Goal: Transaction & Acquisition: Book appointment/travel/reservation

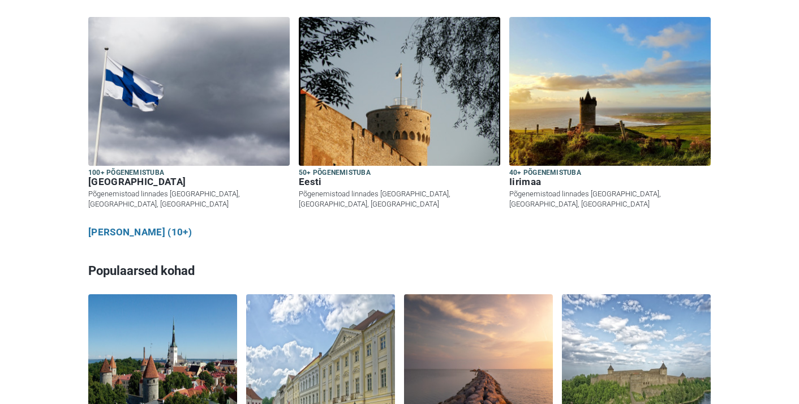
scroll to position [704, 0]
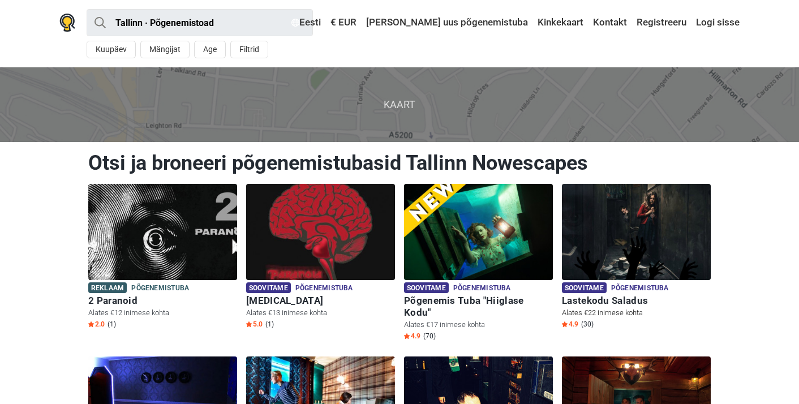
click at [612, 235] on img at bounding box center [636, 232] width 149 height 96
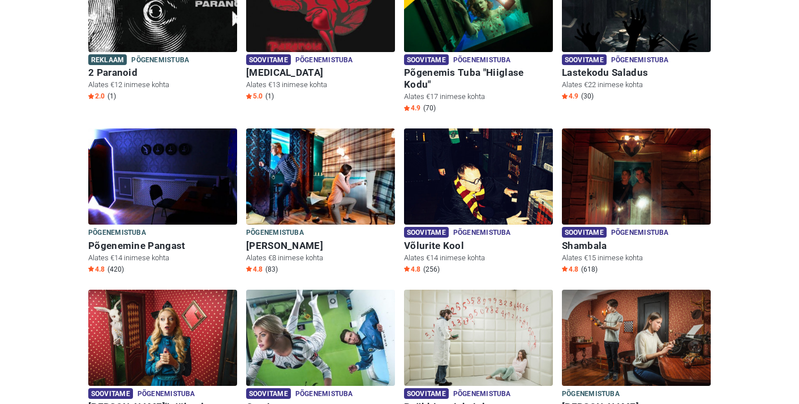
scroll to position [140, 0]
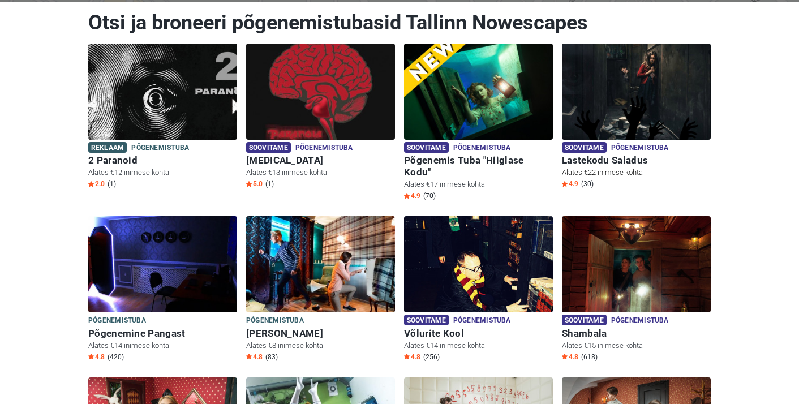
click at [633, 111] on img at bounding box center [636, 92] width 149 height 96
click at [324, 98] on img at bounding box center [320, 92] width 149 height 96
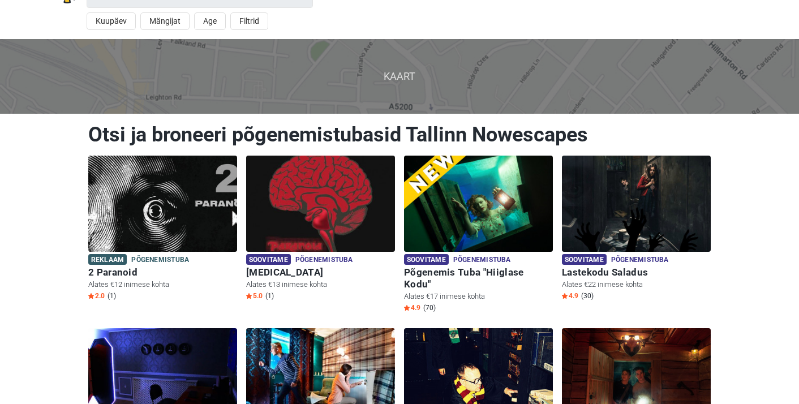
scroll to position [36, 0]
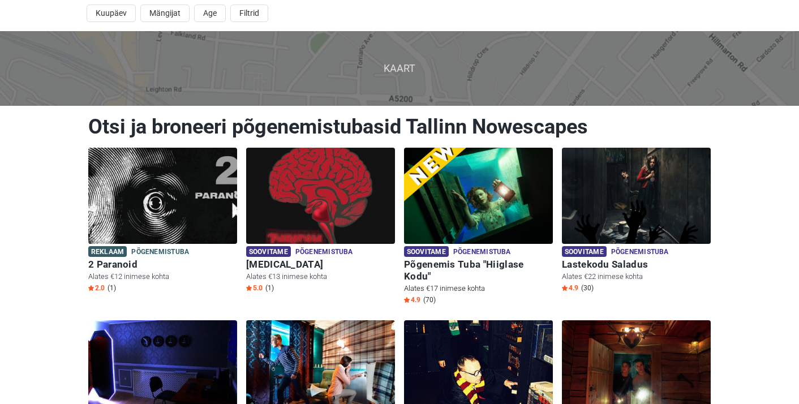
click at [441, 283] on p "Alates €17 inimese kohta" at bounding box center [478, 288] width 149 height 10
click at [440, 208] on img at bounding box center [478, 196] width 149 height 96
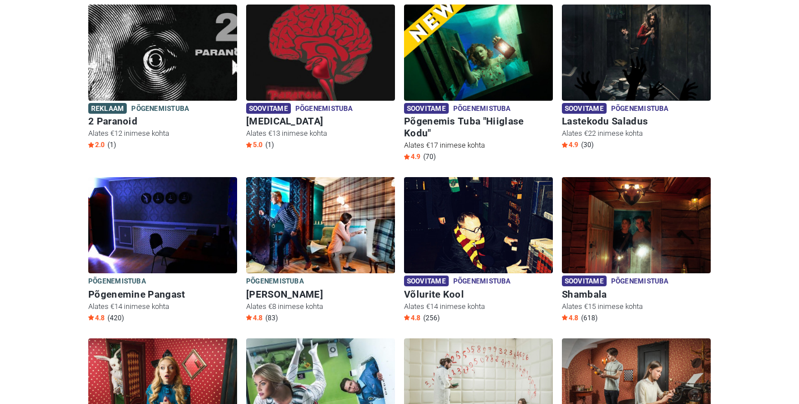
scroll to position [249, 0]
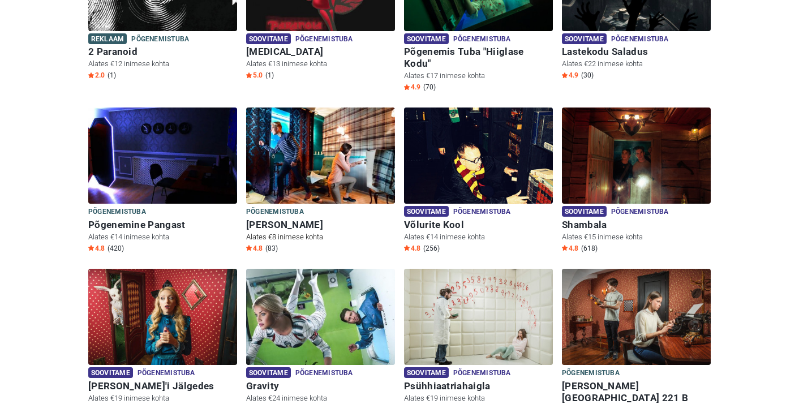
click at [301, 154] on img at bounding box center [320, 155] width 149 height 96
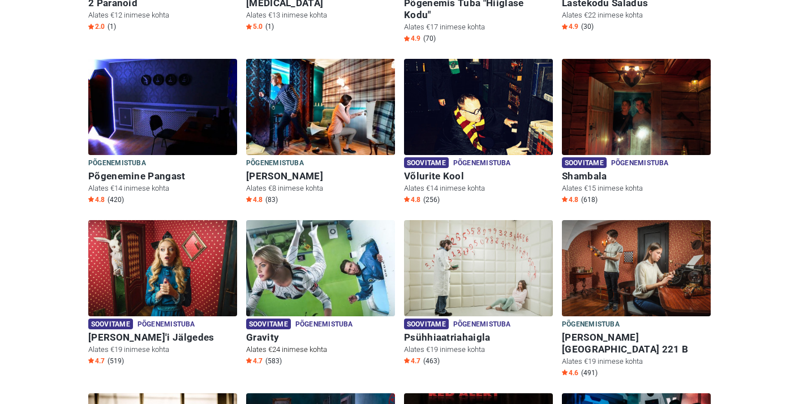
scroll to position [311, 0]
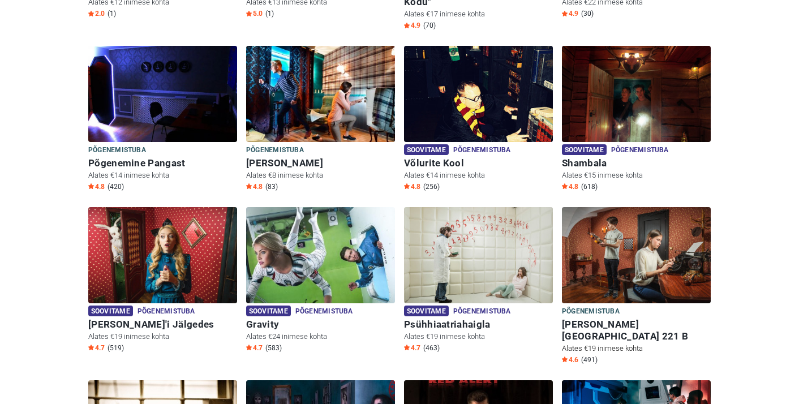
click at [595, 243] on img at bounding box center [636, 255] width 149 height 96
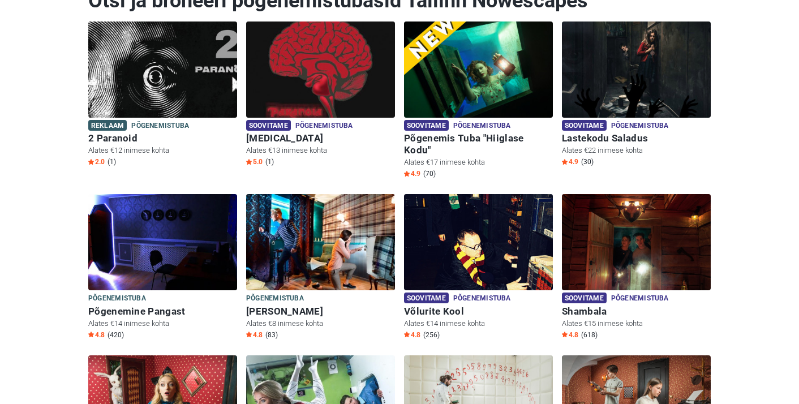
scroll to position [0, 0]
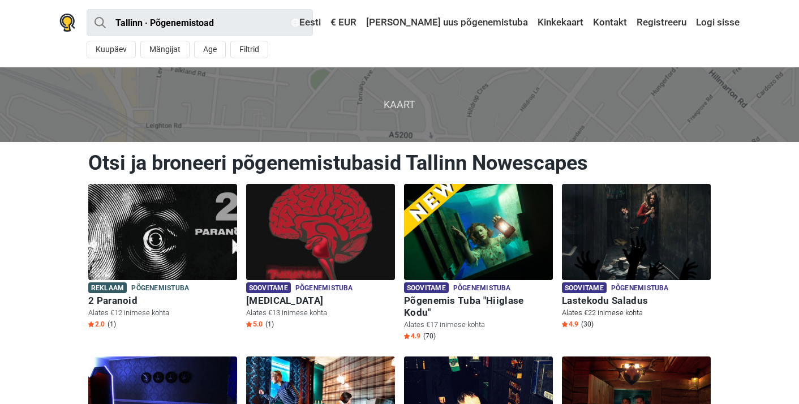
click at [605, 276] on img at bounding box center [636, 232] width 149 height 96
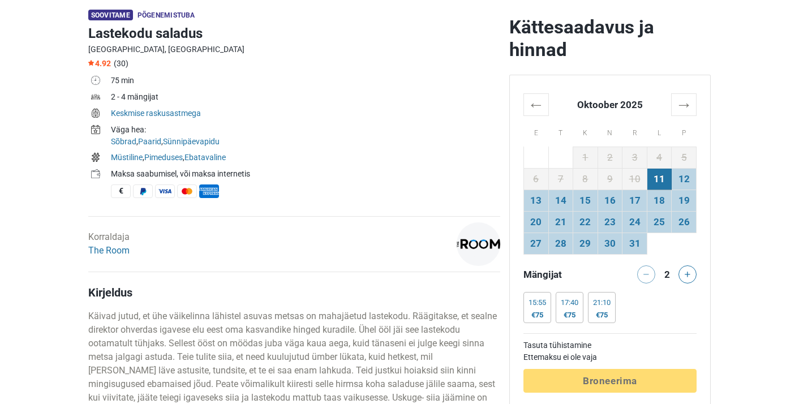
scroll to position [482, 0]
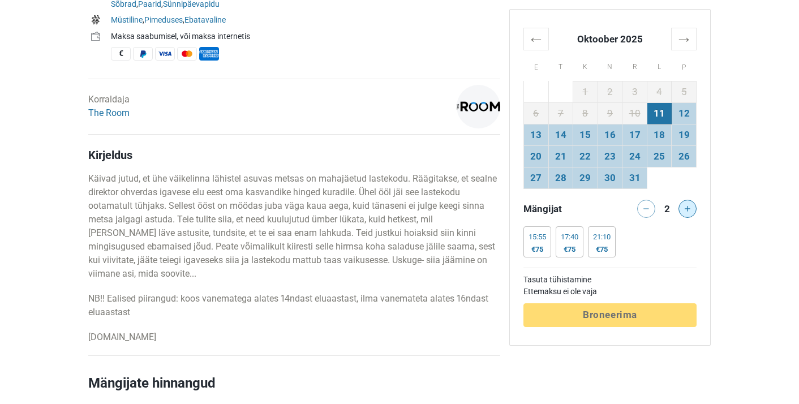
click at [690, 212] on button at bounding box center [687, 209] width 18 height 18
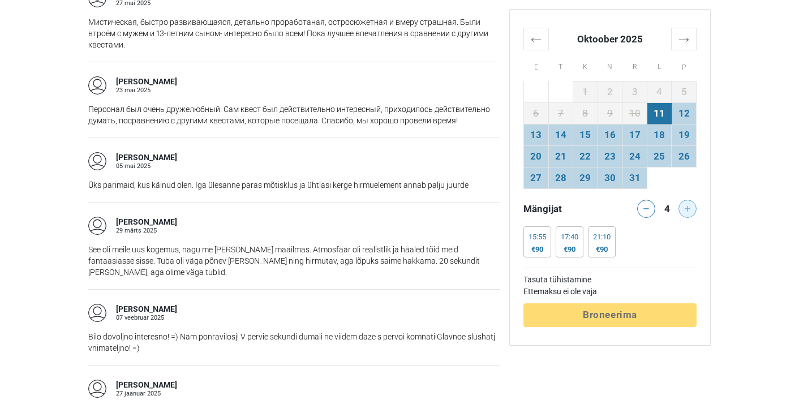
scroll to position [1252, 0]
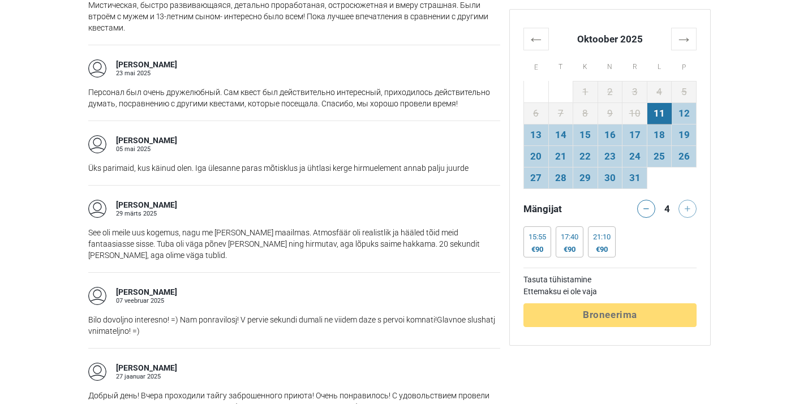
click at [621, 317] on div "Tasuta tühistamine Ettemaksu ei ole vaja Töötlemine Broneerima" at bounding box center [609, 297] width 173 height 59
click at [657, 114] on td "11" at bounding box center [659, 112] width 25 height 21
click at [588, 312] on div "Tasuta tühistamine Ettemaksu ei ole vaja Töötlemine Broneerima" at bounding box center [609, 297] width 173 height 59
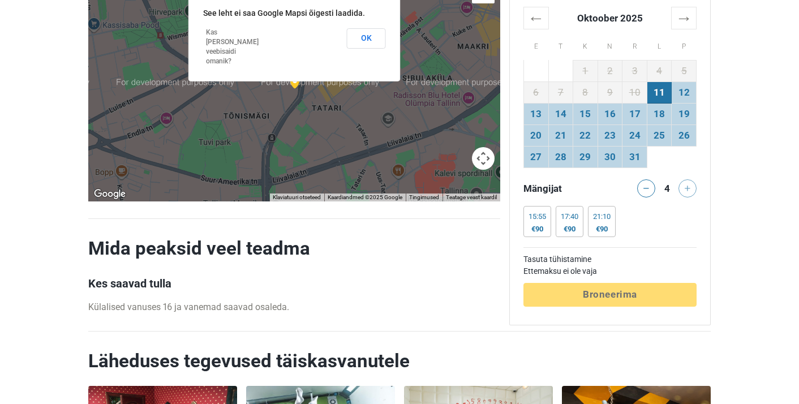
scroll to position [2350, 0]
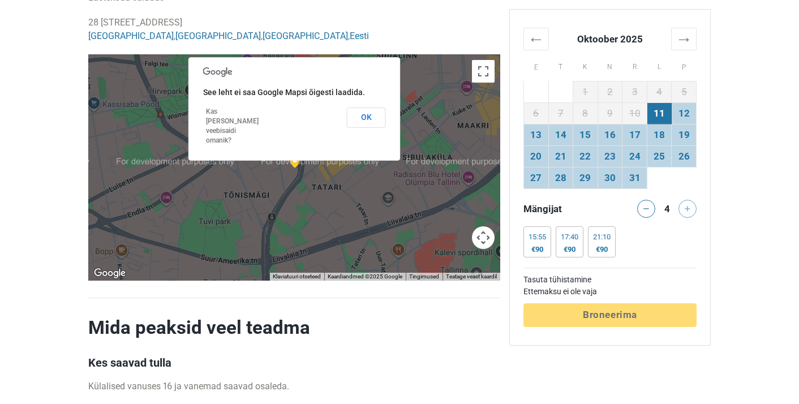
click at [596, 325] on div "Tasuta tühistamine Ettemaksu ei ole vaja Töötlemine Broneerima" at bounding box center [609, 297] width 173 height 59
click at [596, 311] on div "Tasuta tühistamine Ettemaksu ei ole vaja Töötlemine Broneerima" at bounding box center [609, 297] width 173 height 59
click at [371, 124] on button "OK" at bounding box center [366, 117] width 39 height 20
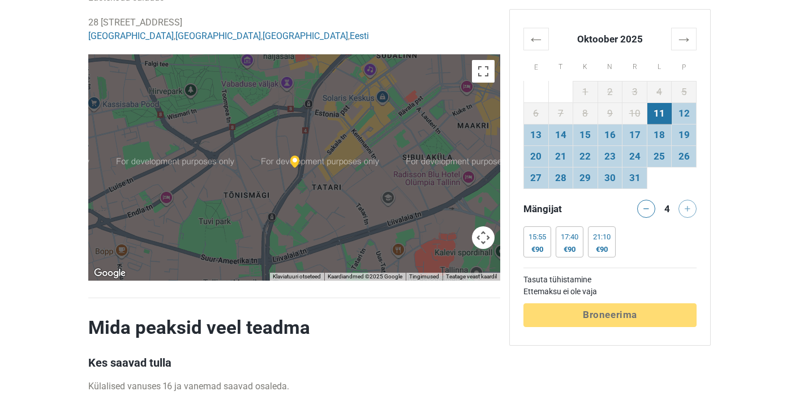
click at [594, 317] on div "Tasuta tühistamine Ettemaksu ei ole vaja Töötlemine Broneerima" at bounding box center [609, 297] width 173 height 59
click at [677, 239] on div "15:55 €75 15:55 €85 15:55 €90 15:55 €100 17:40 €75 17:40 €85 17:40 €90 17:40 €1…" at bounding box center [609, 244] width 173 height 36
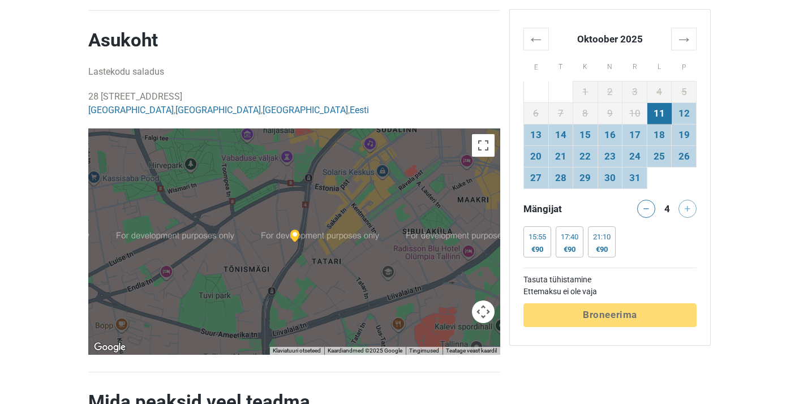
scroll to position [2207, 0]
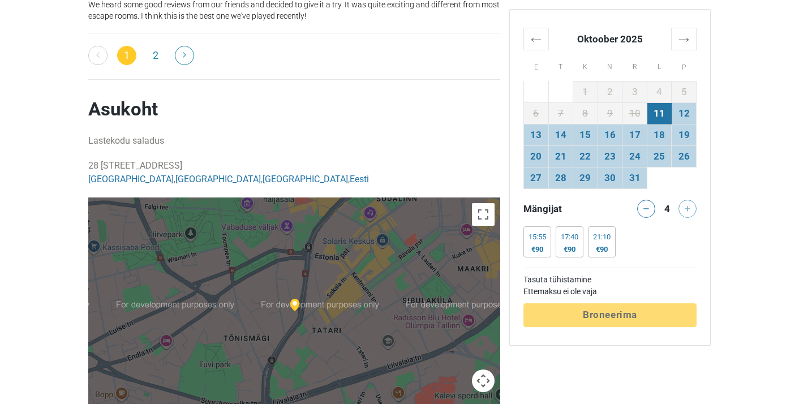
click at [663, 112] on td "11" at bounding box center [659, 112] width 25 height 21
click at [633, 316] on div "Tasuta tühistamine Ettemaksu ei ole vaja Töötlemine Broneerima" at bounding box center [609, 297] width 173 height 59
click at [540, 242] on div "15:55 €90" at bounding box center [537, 241] width 28 height 31
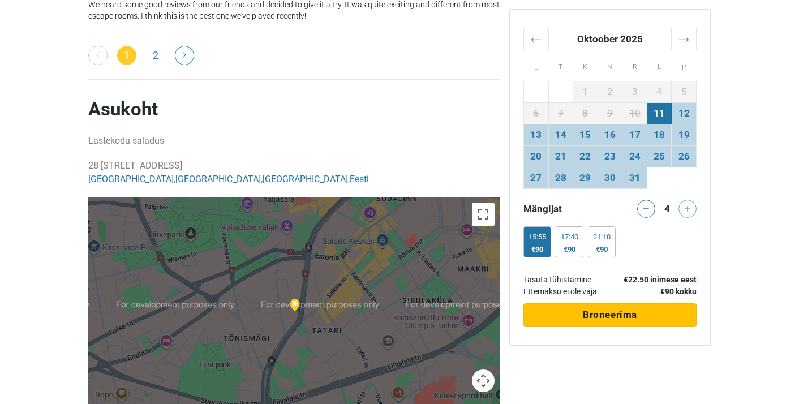
click at [583, 326] on button "Töötlemine Broneerima" at bounding box center [609, 315] width 173 height 24
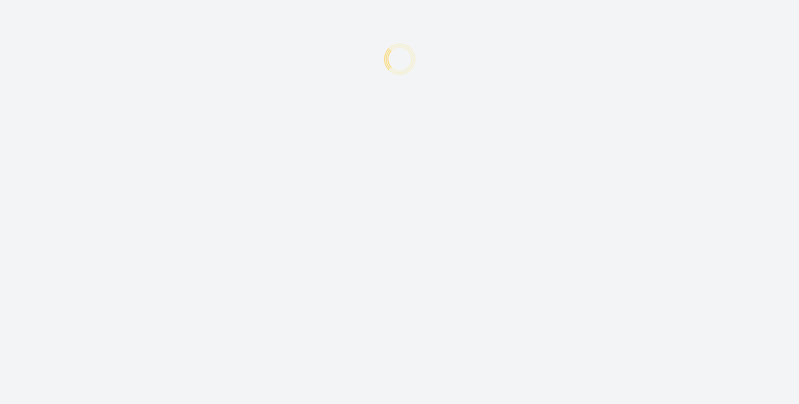
type input "+372"
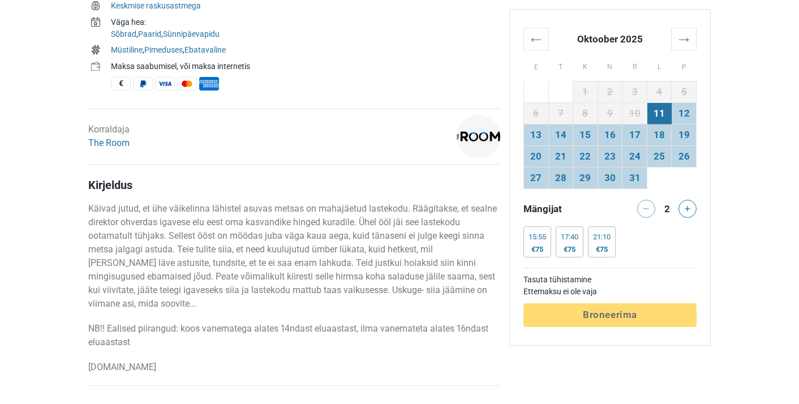
scroll to position [453, 0]
click at [529, 246] on div "€75" at bounding box center [537, 249] width 18 height 9
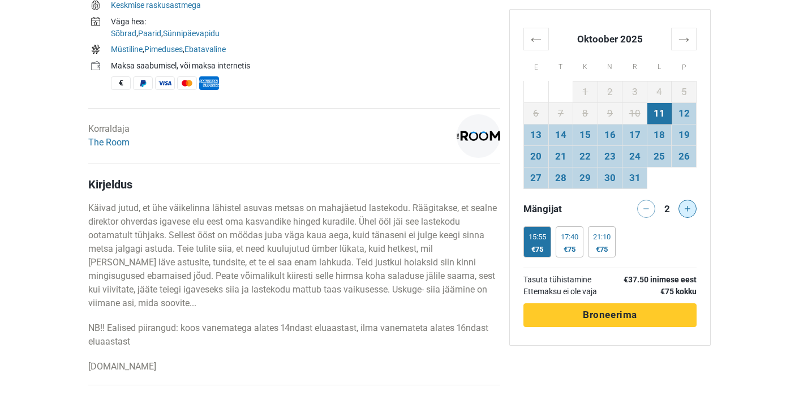
click at [690, 207] on button at bounding box center [687, 209] width 18 height 18
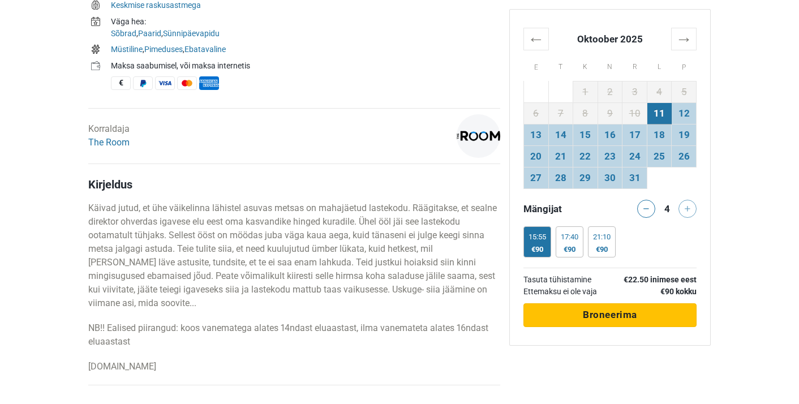
click at [619, 311] on span "Broneerima" at bounding box center [610, 314] width 54 height 11
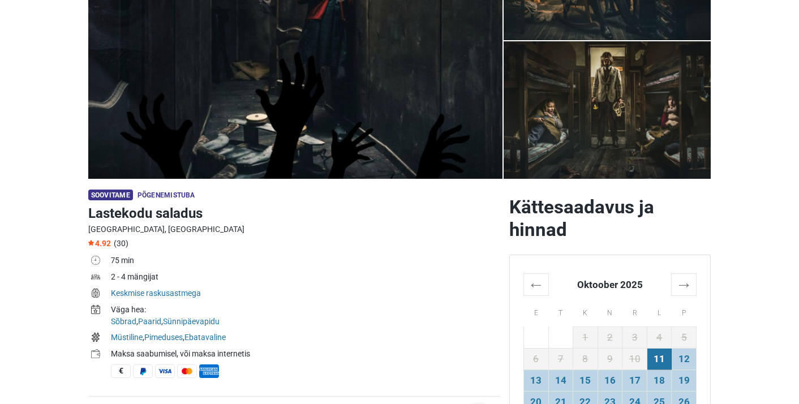
scroll to position [0, 0]
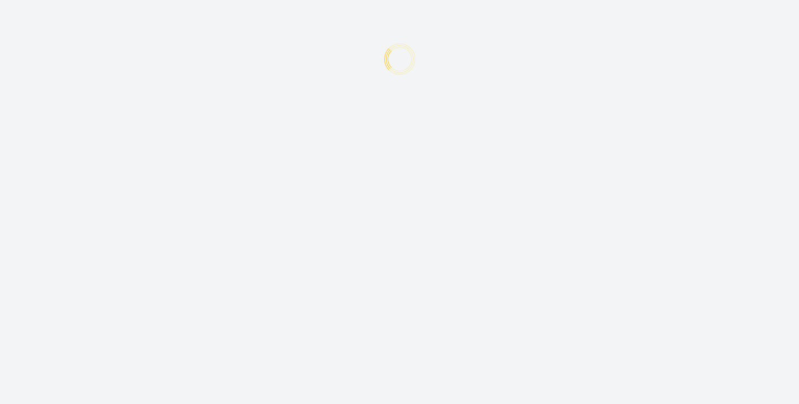
type input "+372"
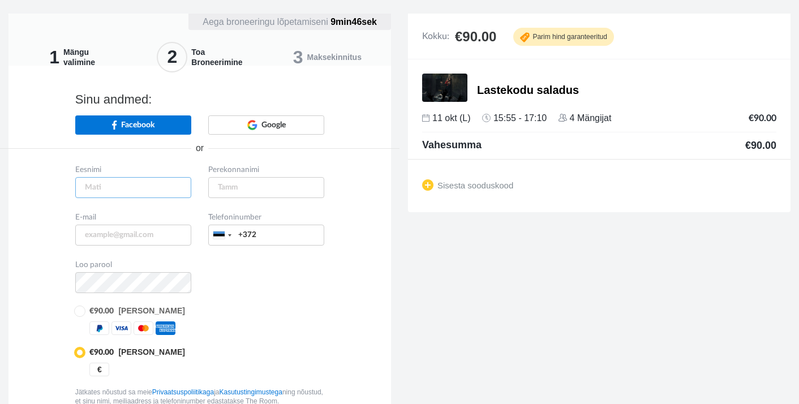
click at [92, 184] on input "text" at bounding box center [133, 187] width 116 height 21
type input "[PERSON_NAME]"
type input "Pikat"
type input "[EMAIL_ADDRESS][DOMAIN_NAME]"
type input "56210070"
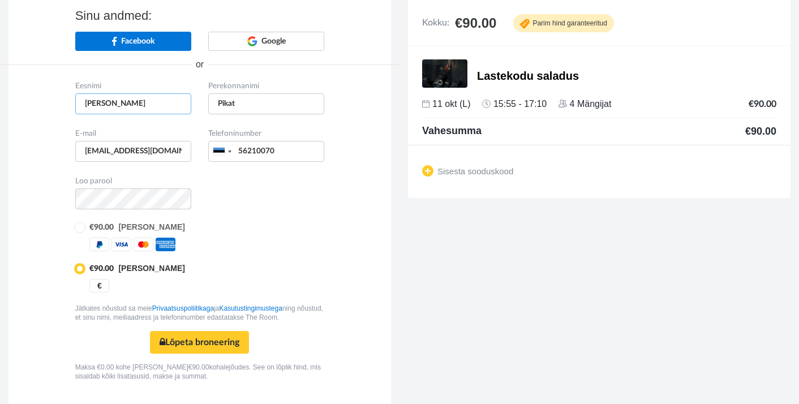
scroll to position [85, 0]
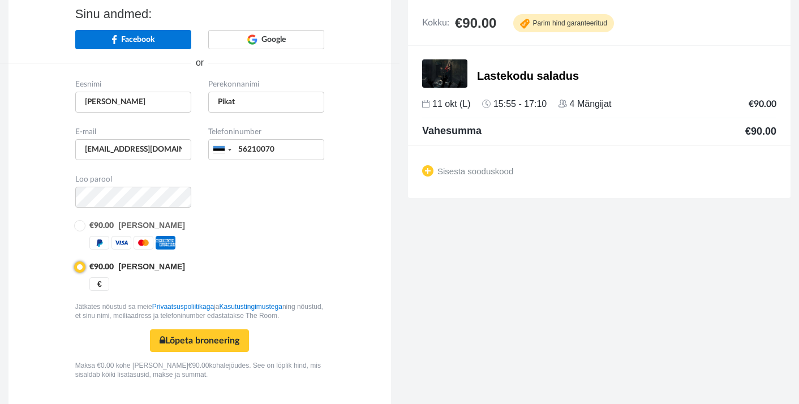
click at [81, 266] on input "radio" at bounding box center [78, 266] width 7 height 7
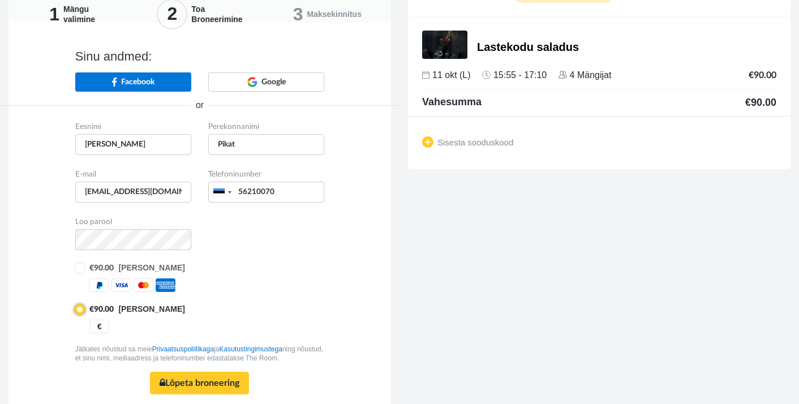
scroll to position [0, 0]
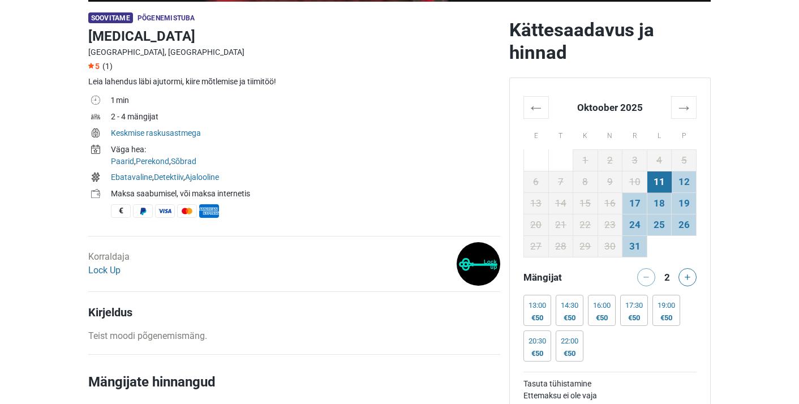
scroll to position [342, 0]
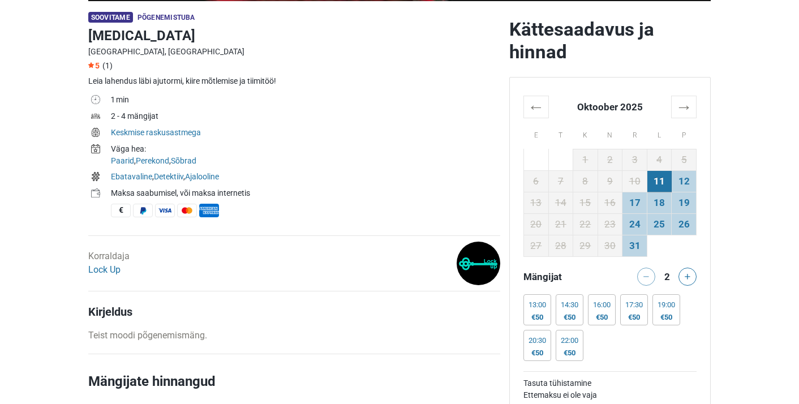
click at [96, 99] on icon at bounding box center [95, 98] width 2 height 3
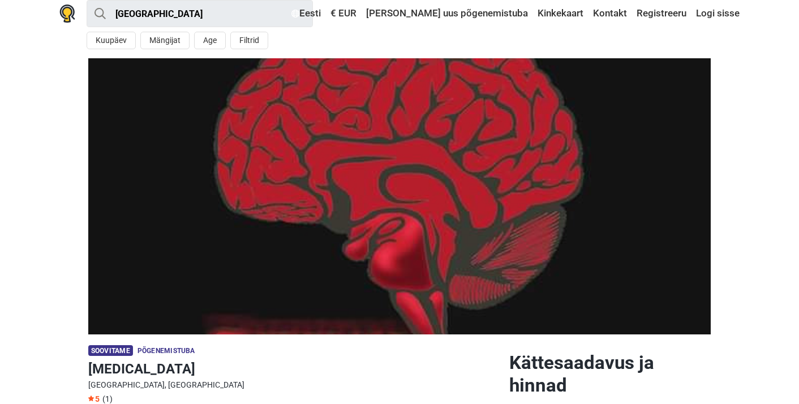
scroll to position [13, 0]
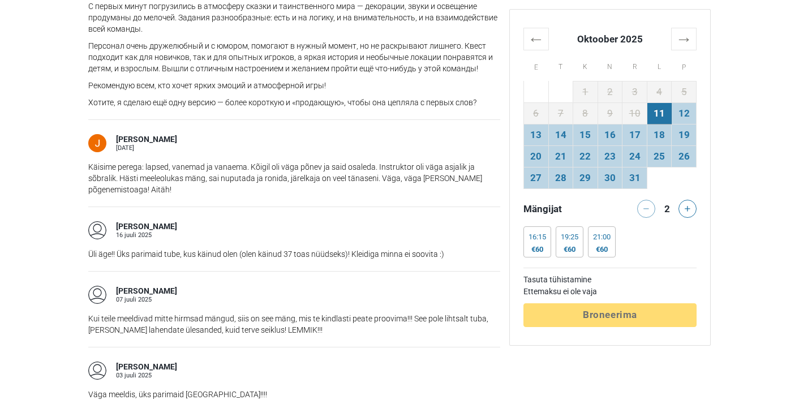
scroll to position [1050, 0]
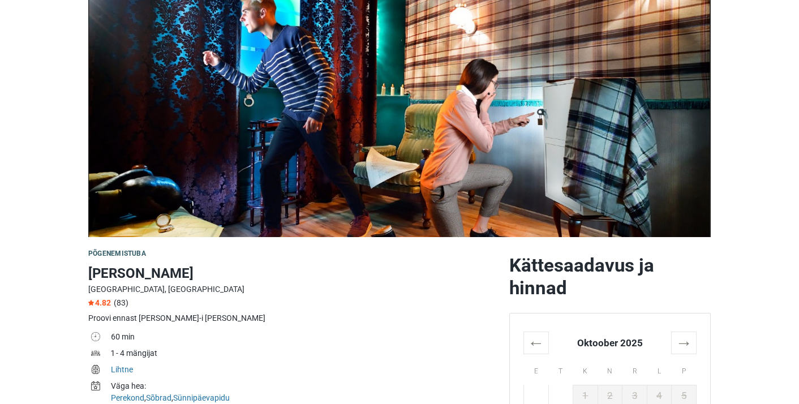
scroll to position [89, 0]
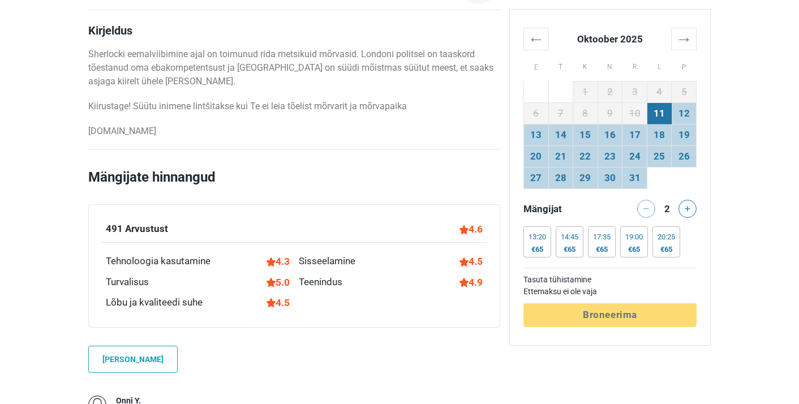
scroll to position [734, 0]
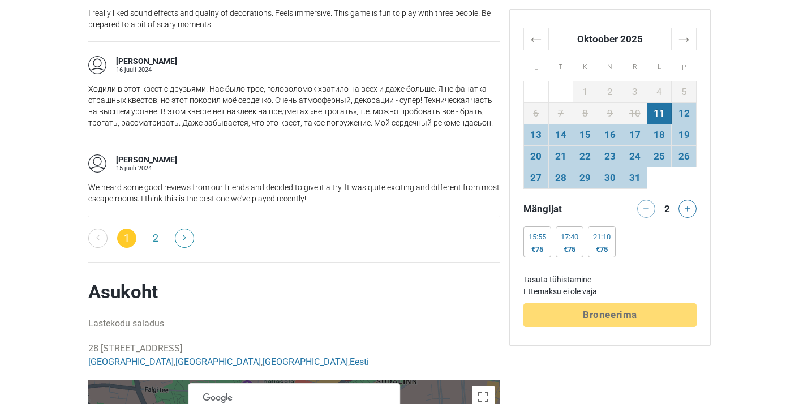
scroll to position [1941, 0]
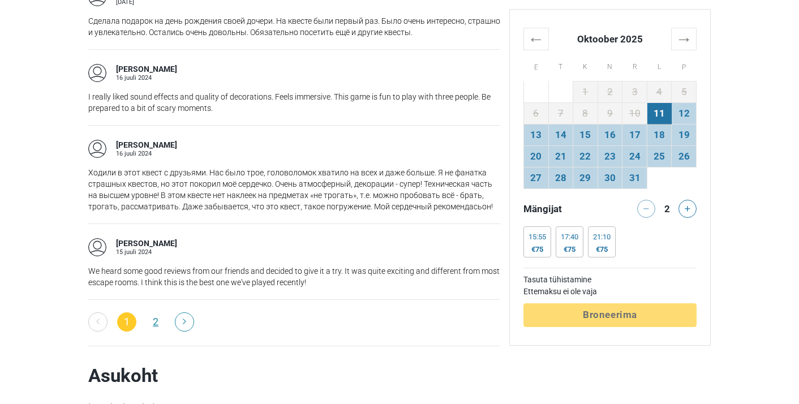
click at [156, 322] on link "2" at bounding box center [155, 321] width 19 height 19
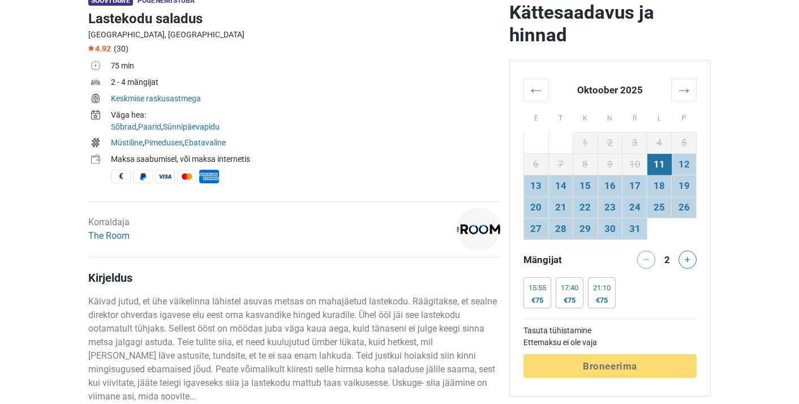
scroll to position [358, 0]
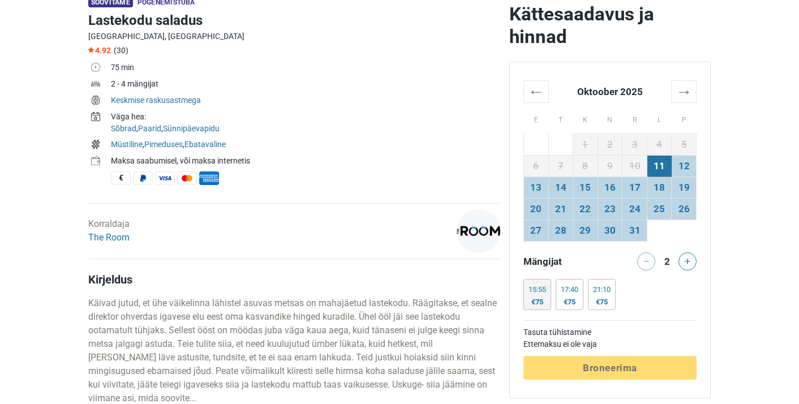
click at [539, 289] on div "15:55" at bounding box center [537, 289] width 18 height 9
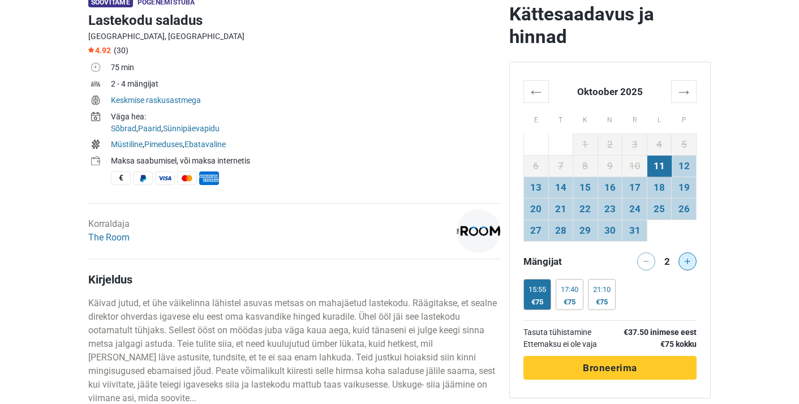
click at [683, 261] on button at bounding box center [687, 261] width 18 height 18
click at [585, 368] on span "Broneerima" at bounding box center [610, 367] width 54 height 11
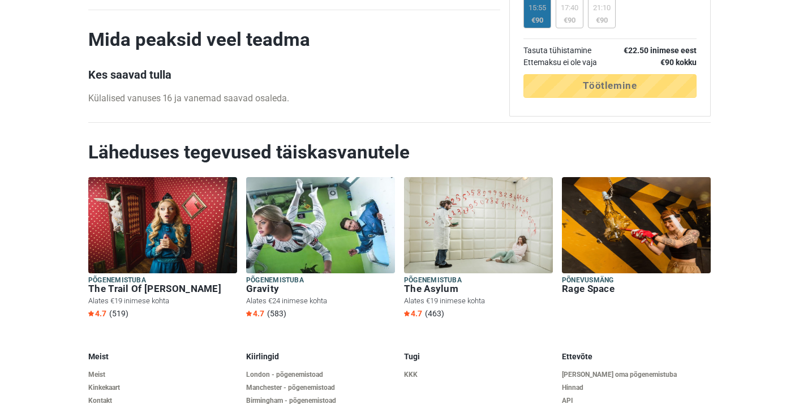
scroll to position [1951, 0]
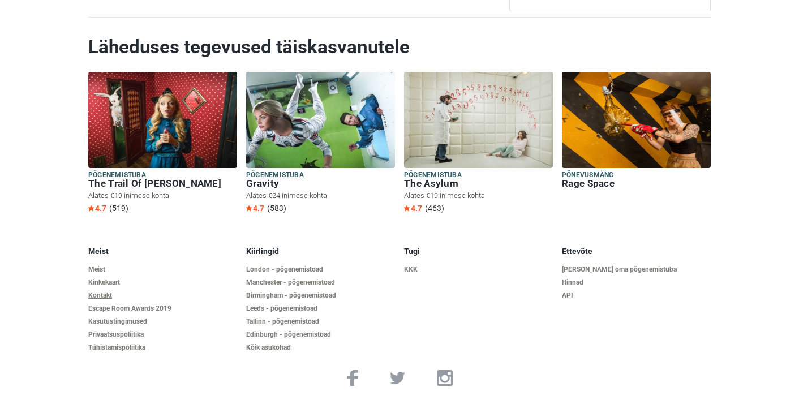
click at [100, 298] on link "Kontakt" at bounding box center [162, 295] width 149 height 8
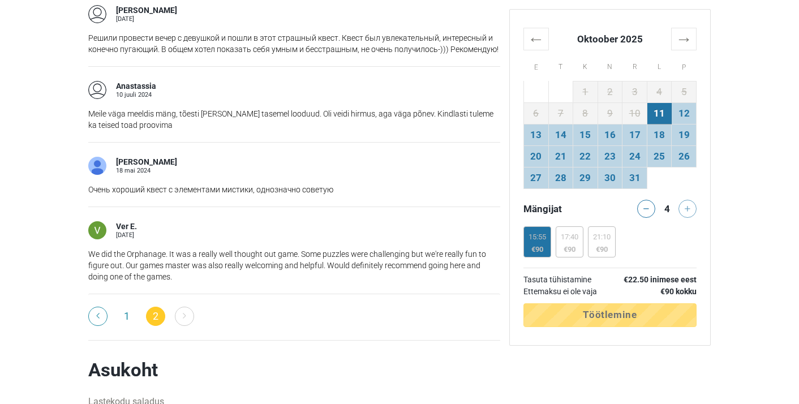
scroll to position [1023, 0]
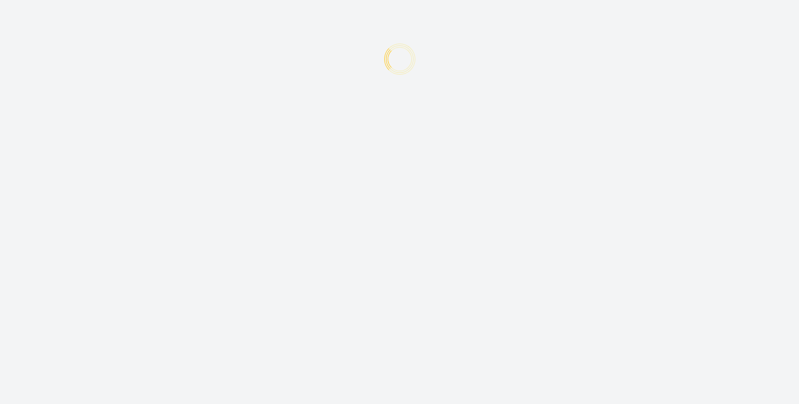
type input "+372"
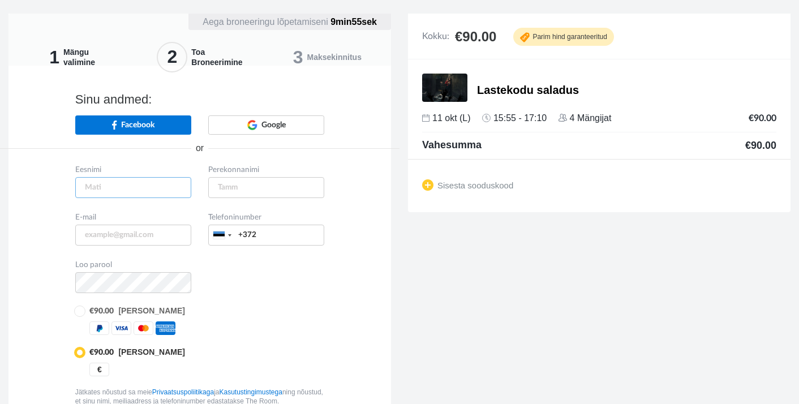
click at [132, 190] on input "text" at bounding box center [133, 187] width 116 height 21
type input "Irina"
type input "Pikat"
type input "irinapikat@gmail.com"
type input "56210070"
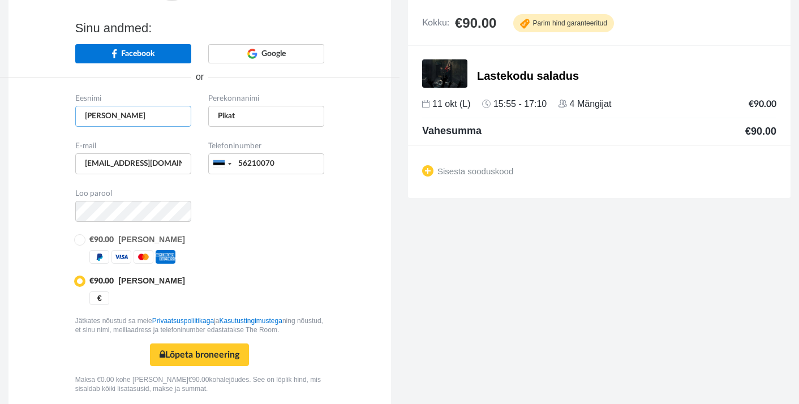
scroll to position [100, 0]
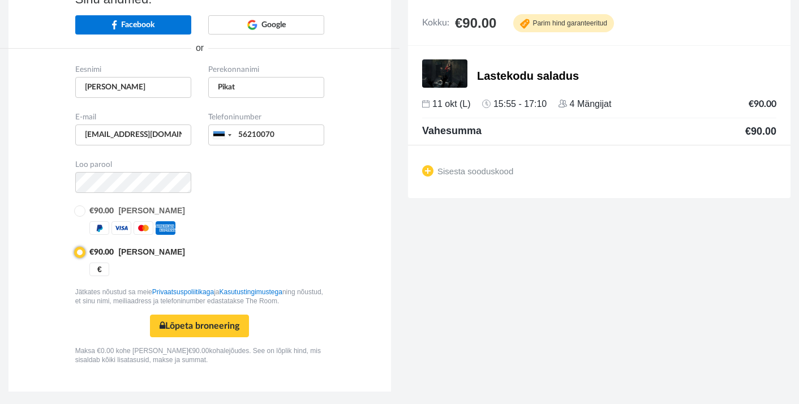
click at [78, 254] on input "radio" at bounding box center [78, 251] width 7 height 7
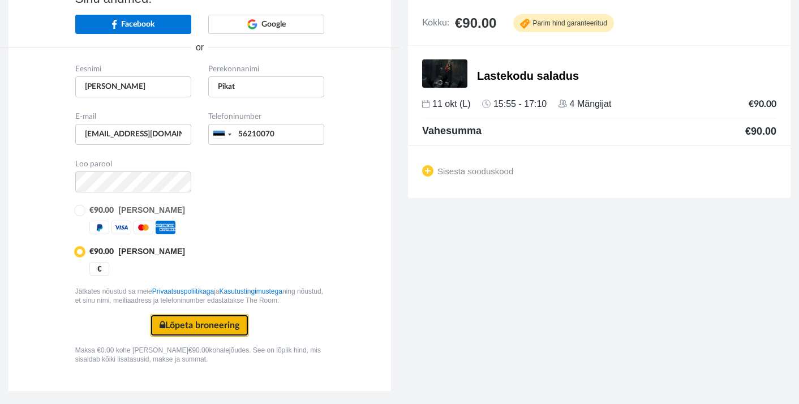
click at [193, 326] on button "Lõpeta broneering Turvaline makse" at bounding box center [199, 325] width 99 height 23
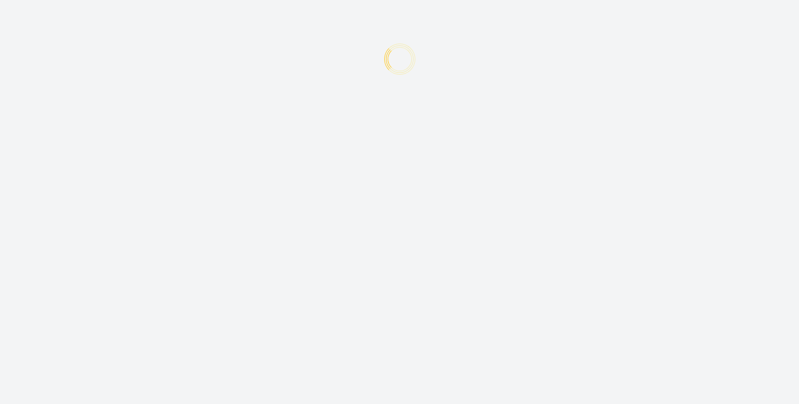
type input "+372"
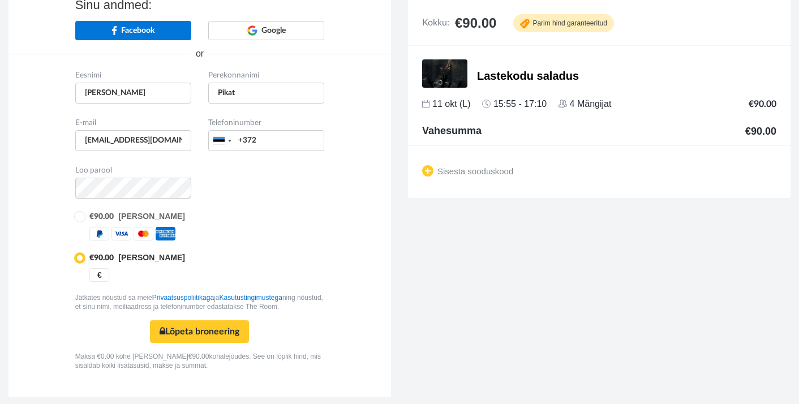
scroll to position [101, 0]
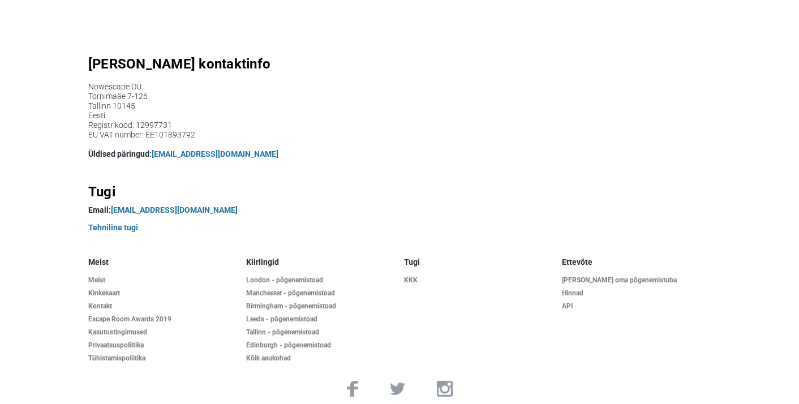
scroll to position [118, 0]
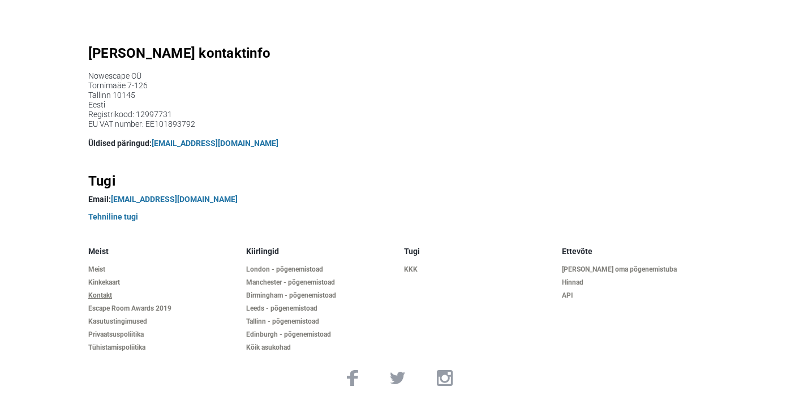
click at [98, 297] on link "Kontakt" at bounding box center [162, 295] width 149 height 8
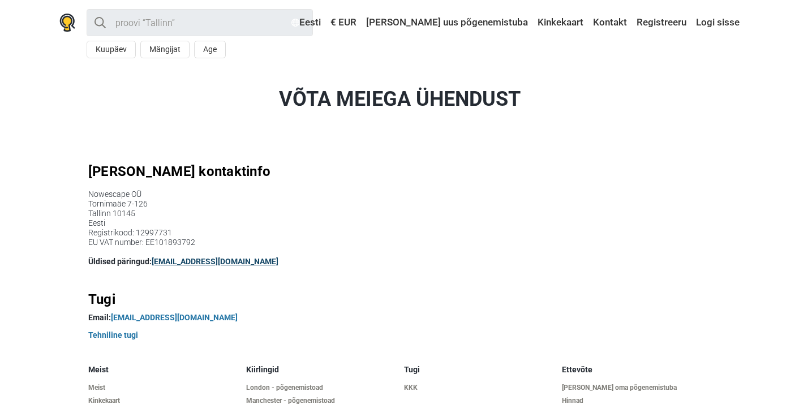
drag, startPoint x: 232, startPoint y: 259, endPoint x: 152, endPoint y: 263, distance: 80.4
click at [152, 263] on p "Üldised päringud: [EMAIL_ADDRESS][DOMAIN_NAME]" at bounding box center [399, 262] width 622 height 12
copy p "info@nowescape.com"
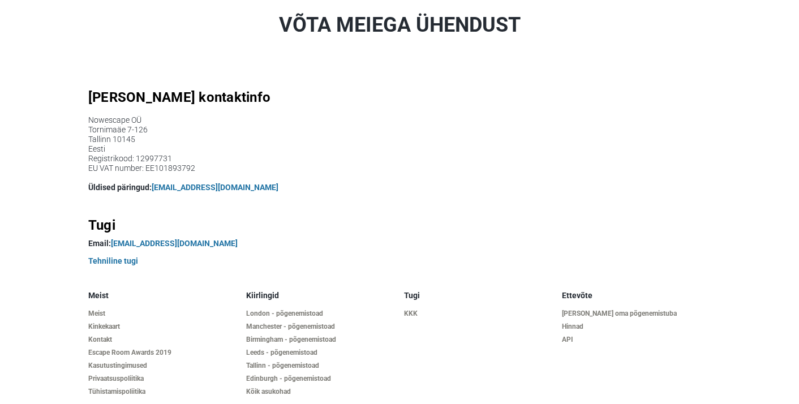
scroll to position [89, 0]
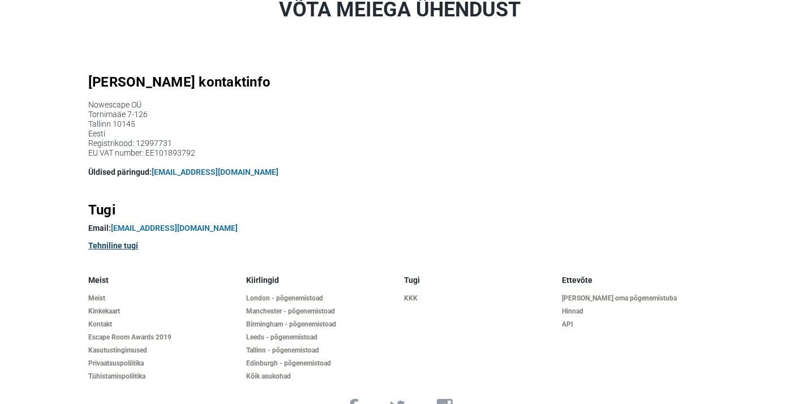
click at [118, 249] on link "Tehniline tugi" at bounding box center [113, 245] width 50 height 9
click at [124, 375] on link "Tühistamispoliitika" at bounding box center [162, 376] width 149 height 8
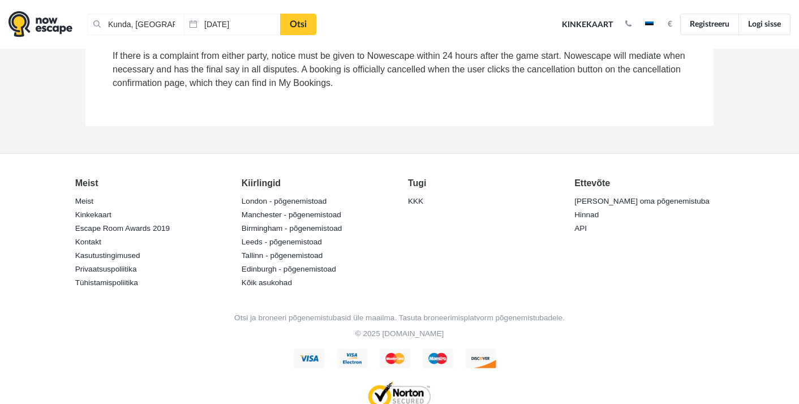
scroll to position [386, 0]
click at [593, 200] on link "[PERSON_NAME] oma põgenemistuba" at bounding box center [641, 201] width 135 height 16
click at [580, 230] on link "API" at bounding box center [580, 228] width 12 height 16
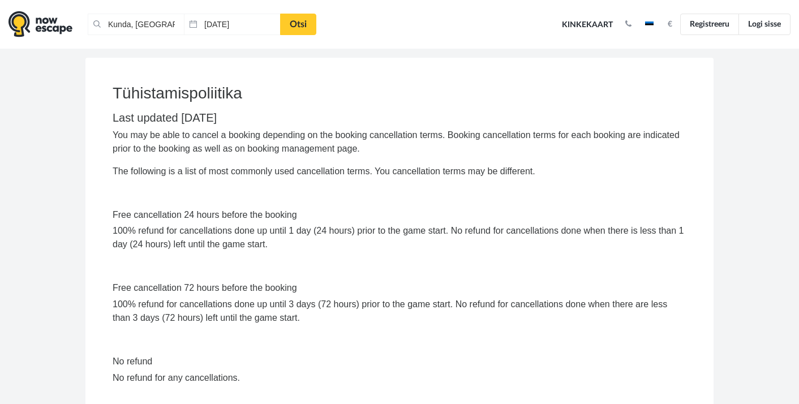
scroll to position [0, 0]
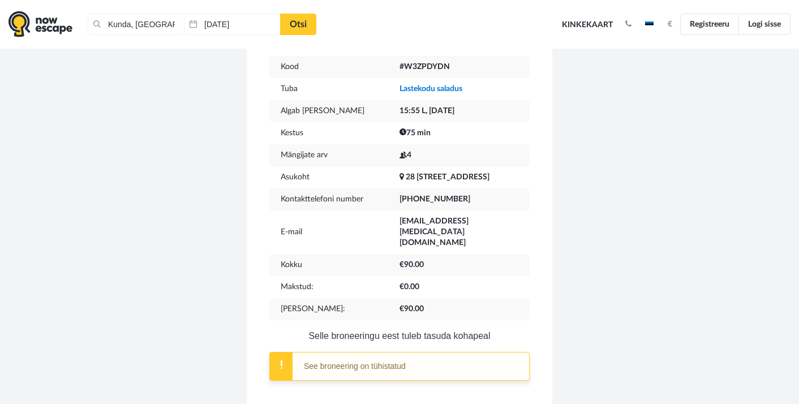
scroll to position [260, 0]
click at [330, 351] on div "See broneering on tühistatud" at bounding box center [399, 365] width 260 height 29
